Goal: Task Accomplishment & Management: Use online tool/utility

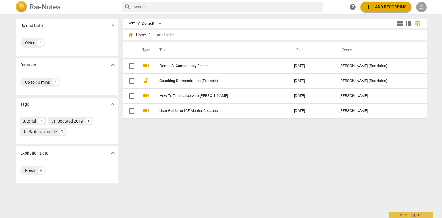
click at [423, 8] on span "person" at bounding box center [421, 7] width 7 height 7
click at [430, 14] on li "Login" at bounding box center [426, 14] width 21 height 14
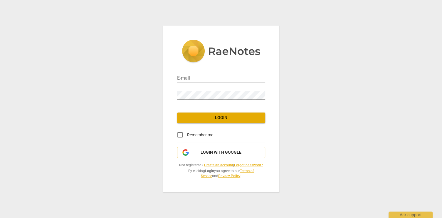
type input "[EMAIL_ADDRESS][DOMAIN_NAME]"
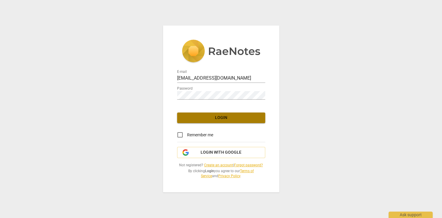
click at [220, 119] on span "Login" at bounding box center [221, 118] width 79 height 6
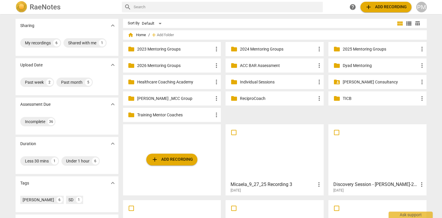
click at [254, 65] on p "ACC BAR Assessment" at bounding box center [278, 66] width 76 height 6
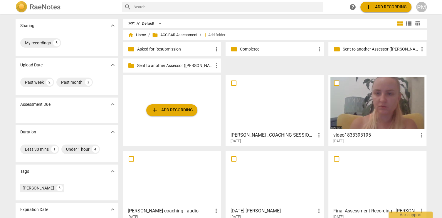
click at [380, 119] on div at bounding box center [377, 103] width 94 height 52
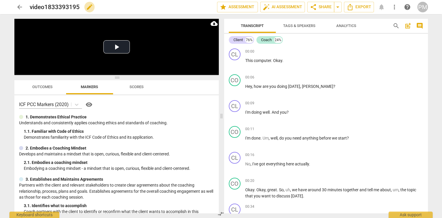
click at [90, 9] on span "edit" at bounding box center [89, 7] width 7 height 7
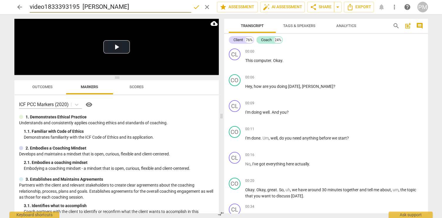
type input "video1833393195 [PERSON_NAME]"
click at [195, 8] on span "done" at bounding box center [196, 7] width 7 height 7
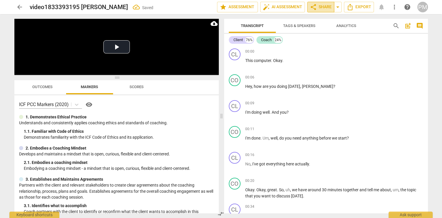
click at [322, 6] on span "share Share" at bounding box center [321, 7] width 22 height 7
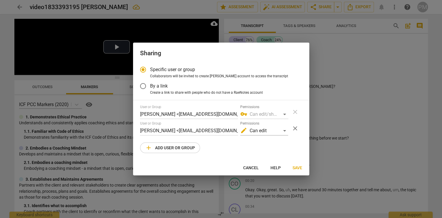
click at [280, 7] on div at bounding box center [221, 109] width 442 height 218
radio input "false"
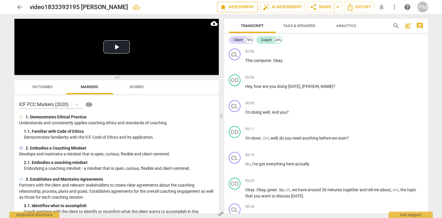
click at [238, 5] on span "star Assessment" at bounding box center [238, 7] width 36 height 7
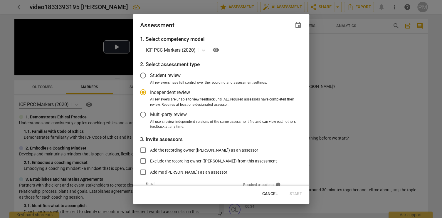
radio input "false"
type input "[EMAIL_ADDRESS][DOMAIN_NAME]"
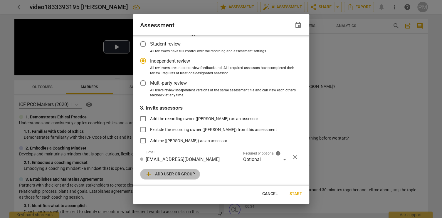
click at [175, 173] on span "add Add user or group" at bounding box center [170, 174] width 50 height 7
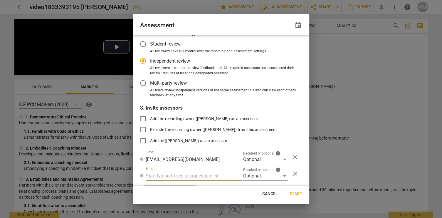
radio input "false"
type input "[PERSON_NAME]"
radio input "false"
drag, startPoint x: 145, startPoint y: 174, endPoint x: 161, endPoint y: 176, distance: 16.0
click at [161, 176] on input "[PERSON_NAME]" at bounding box center [194, 175] width 96 height 9
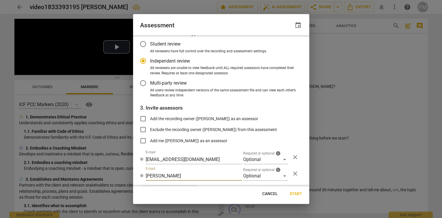
paste input "[EMAIL_ADDRESS][DOMAIN_NAME]"
type input "[EMAIL_ADDRESS][DOMAIN_NAME]"
click at [282, 175] on div "Optional" at bounding box center [265, 175] width 45 height 9
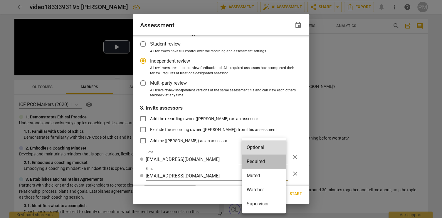
click at [268, 159] on li "Required" at bounding box center [264, 161] width 44 height 14
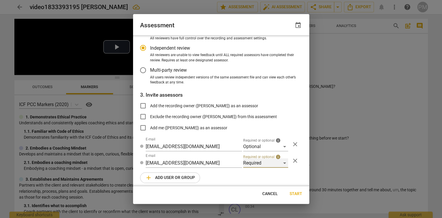
scroll to position [48, 0]
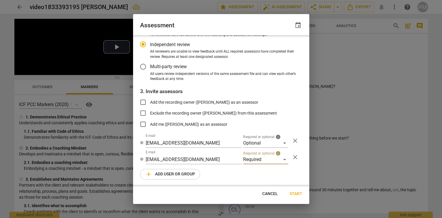
click at [297, 193] on span "Start" at bounding box center [295, 194] width 13 height 6
radio input "false"
type input "[PERSON_NAME] <[EMAIL_ADDRESS][DOMAIN_NAME]>"
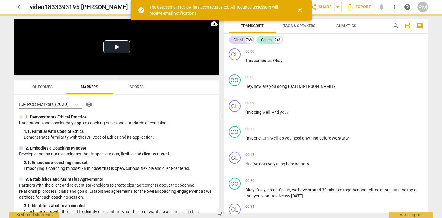
scroll to position [0, 0]
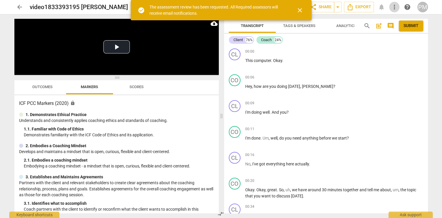
click at [396, 9] on span "more_vert" at bounding box center [394, 7] width 7 height 7
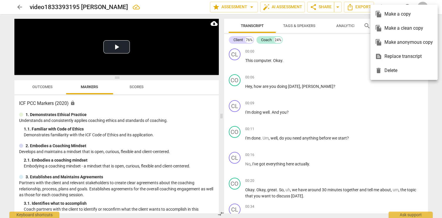
click at [326, 8] on div at bounding box center [221, 109] width 442 height 218
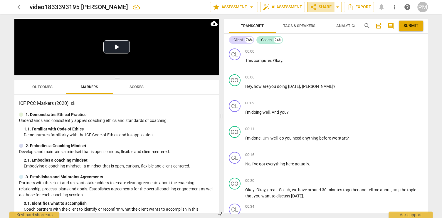
click at [327, 7] on span "share Share" at bounding box center [321, 7] width 22 height 7
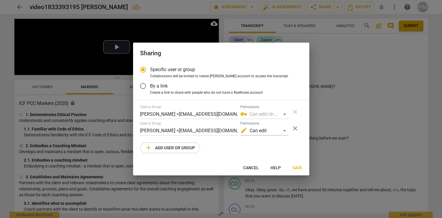
radio input "false"
click at [154, 86] on span "By a link" at bounding box center [159, 85] width 18 height 7
click at [150, 86] on input "By a link" at bounding box center [143, 86] width 14 height 14
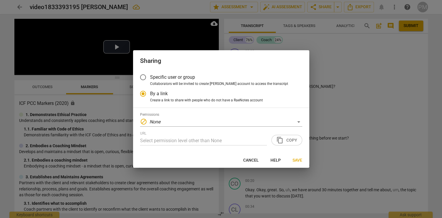
click at [290, 139] on div "URL Select permission level other than None content_copy Copy" at bounding box center [221, 138] width 162 height 14
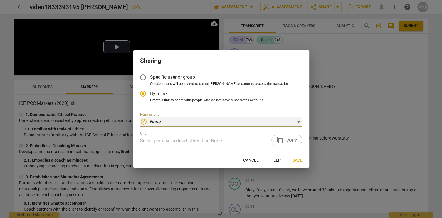
click at [183, 119] on div "block None" at bounding box center [221, 121] width 162 height 9
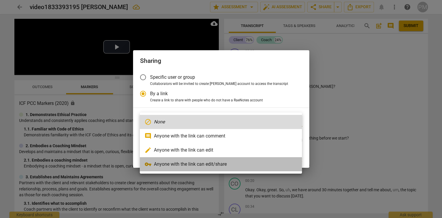
click at [190, 163] on li "vpn_key Anyone with the link can edit/share" at bounding box center [221, 164] width 162 height 14
radio input "false"
type input "[URL][DOMAIN_NAME]"
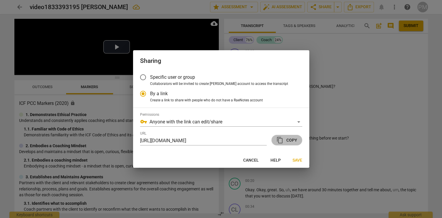
click at [292, 139] on span "content_copy Copy" at bounding box center [286, 140] width 21 height 7
click at [296, 159] on span "Save" at bounding box center [297, 160] width 10 height 6
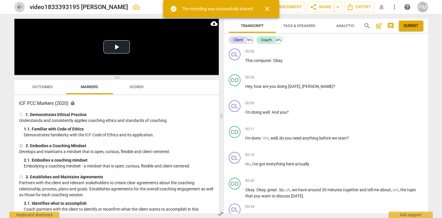
click at [20, 7] on span "arrow_back" at bounding box center [19, 7] width 7 height 7
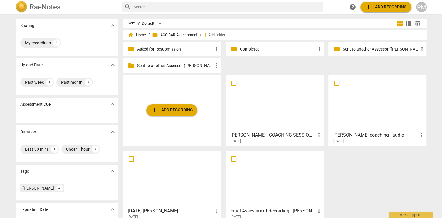
click at [282, 120] on div at bounding box center [275, 103] width 94 height 52
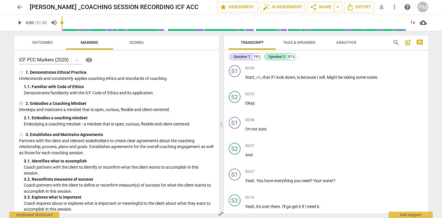
click at [305, 42] on span "Tags & Speakers" at bounding box center [299, 42] width 32 height 4
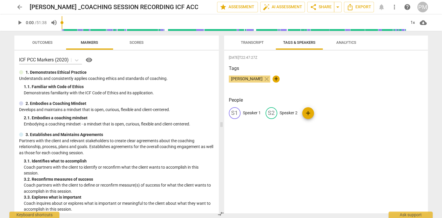
click at [250, 112] on p "Speaker 1" at bounding box center [252, 113] width 18 height 6
type input "Coach"
click at [326, 113] on p "Speaker 2" at bounding box center [327, 113] width 18 height 6
type input "Client"
drag, startPoint x: 274, startPoint y: 137, endPoint x: 275, endPoint y: 110, distance: 26.7
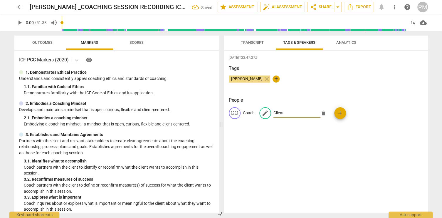
click at [274, 137] on div "[DATE]T22:47:27Z Tags [PERSON_NAME] close + People CO Coach edit Client delete …" at bounding box center [326, 131] width 204 height 163
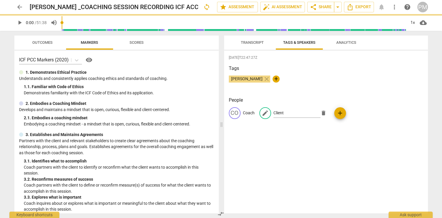
click at [251, 41] on span "Transcript" at bounding box center [252, 42] width 23 height 4
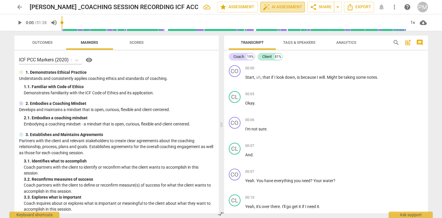
click at [284, 9] on span "auto_fix_high AI Assessment" at bounding box center [282, 7] width 39 height 7
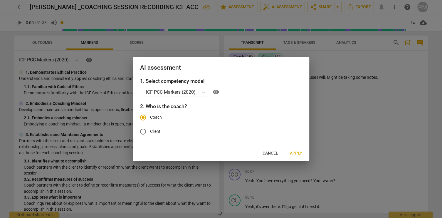
click at [293, 154] on span "Apply" at bounding box center [296, 153] width 12 height 6
